Goal: Task Accomplishment & Management: Manage account settings

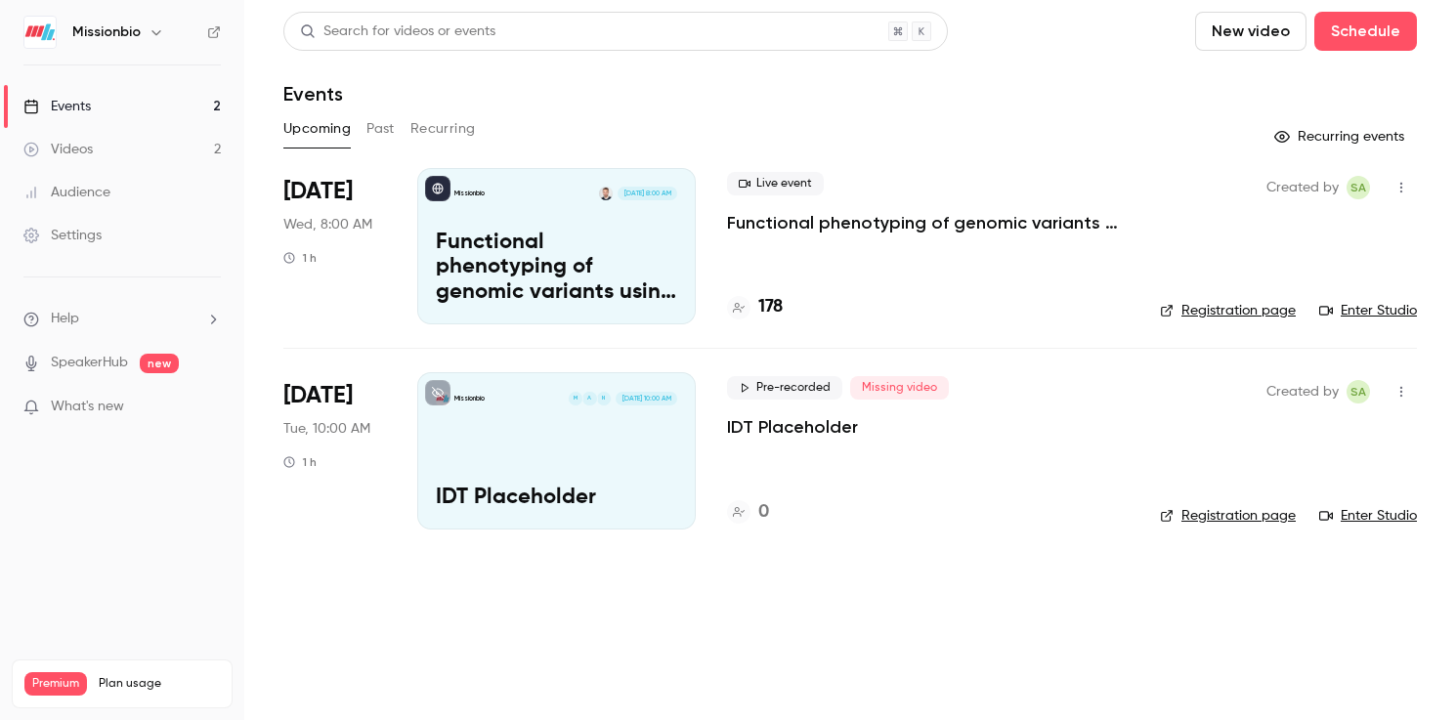
click at [565, 258] on p "Functional phenotyping of genomic variants using joint multiomic single-cell DN…" at bounding box center [556, 268] width 241 height 75
click at [1388, 305] on link "Enter Studio" at bounding box center [1368, 311] width 98 height 20
click at [1393, 306] on link "Enter Studio" at bounding box center [1368, 311] width 98 height 20
click at [771, 312] on h4 "178" at bounding box center [770, 307] width 24 height 26
